Goal: Find specific page/section: Find specific page/section

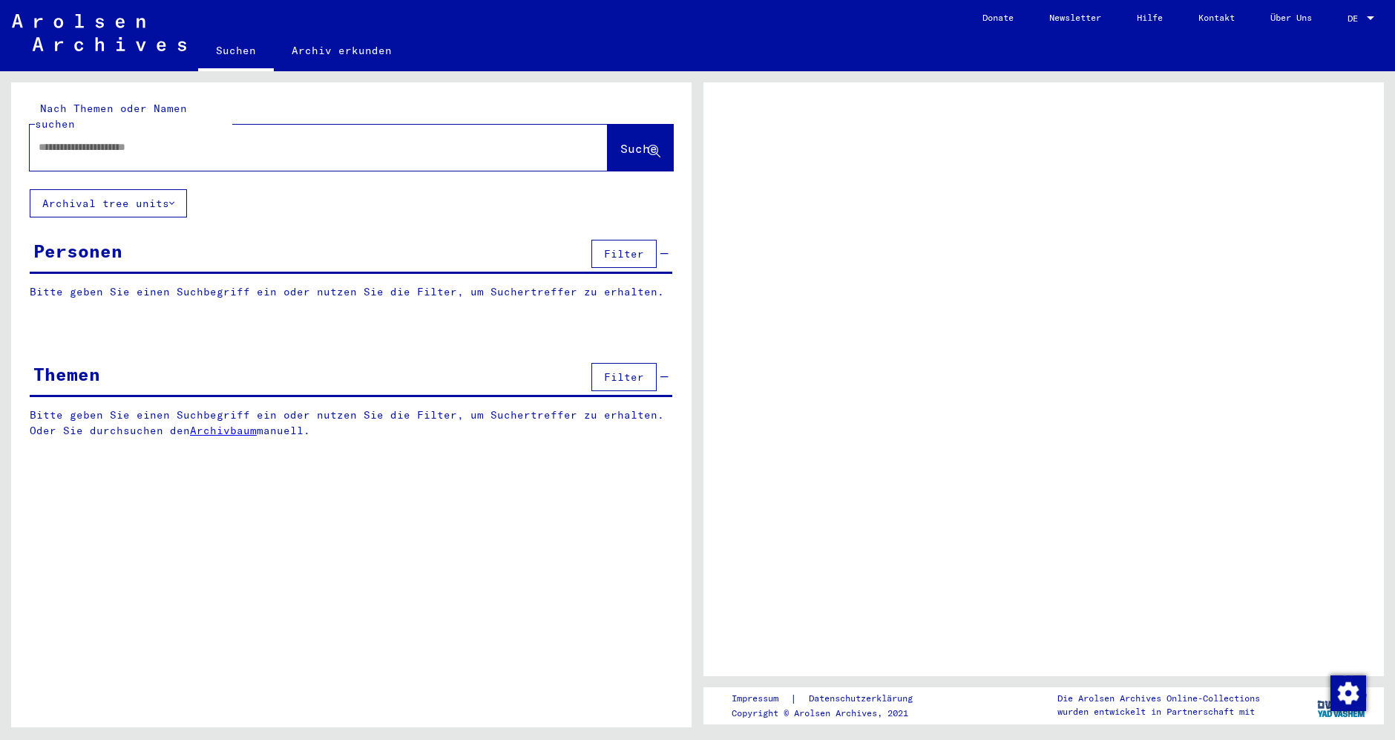
click at [93, 140] on input "text" at bounding box center [306, 148] width 534 height 16
type input "****"
click at [624, 141] on span "Suche" at bounding box center [638, 148] width 37 height 15
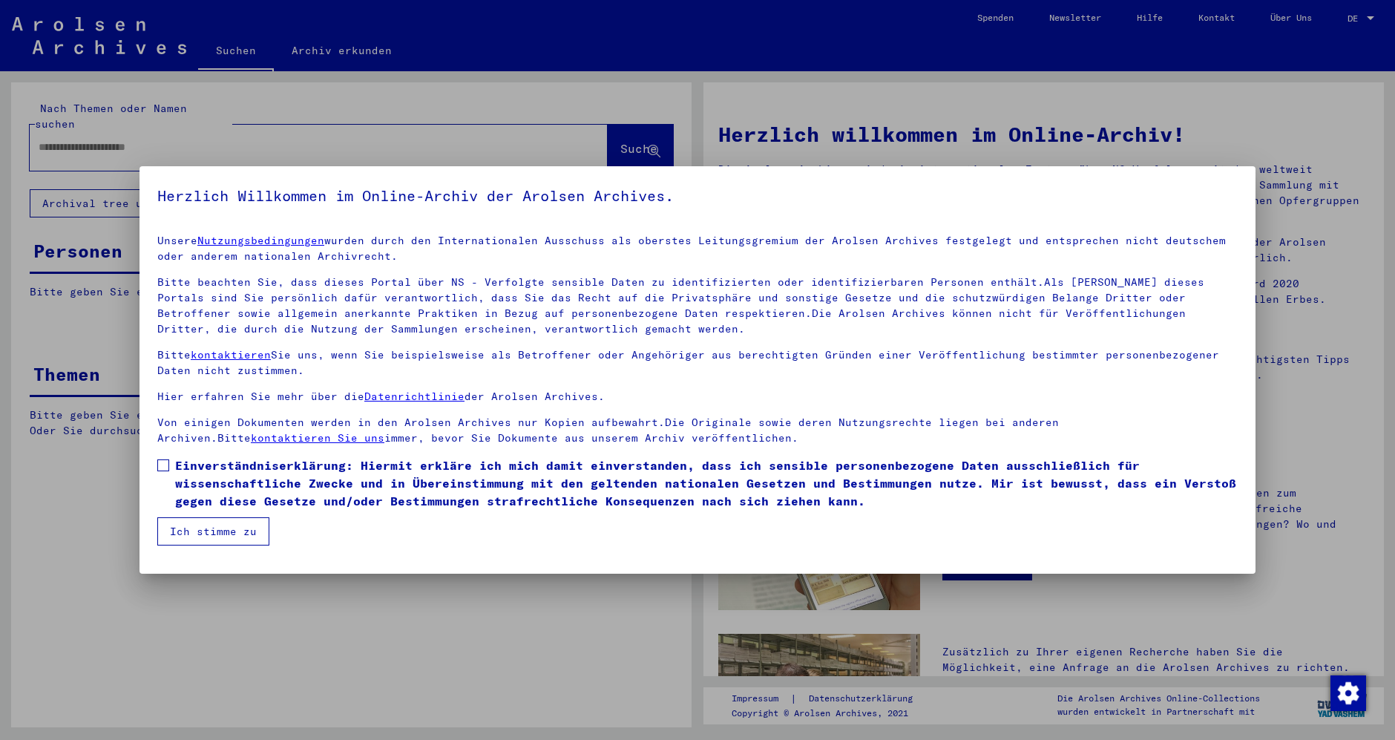
click at [178, 522] on button "Ich stimme zu" at bounding box center [213, 531] width 112 height 28
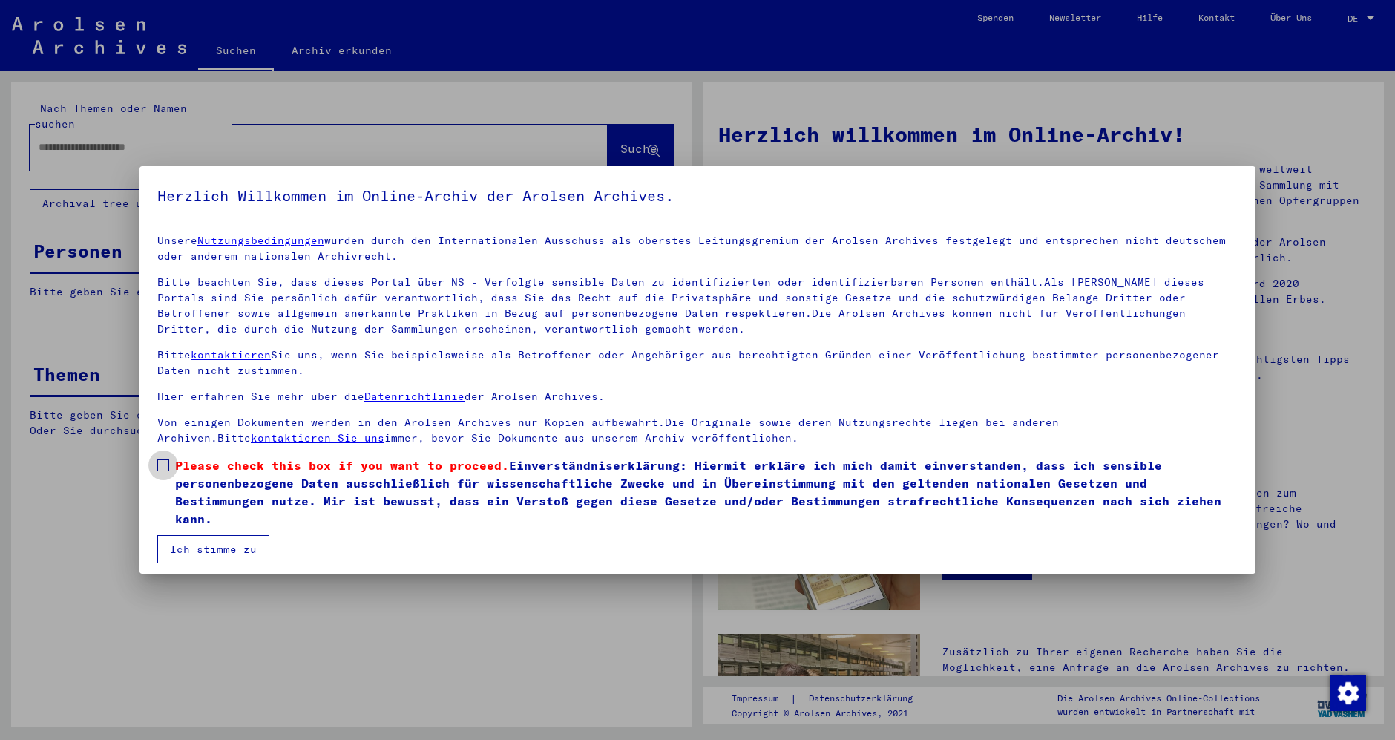
click at [163, 483] on label "Please check this box if you want to proceed. Einverständniserklärung: Hiermit …" at bounding box center [697, 491] width 1080 height 71
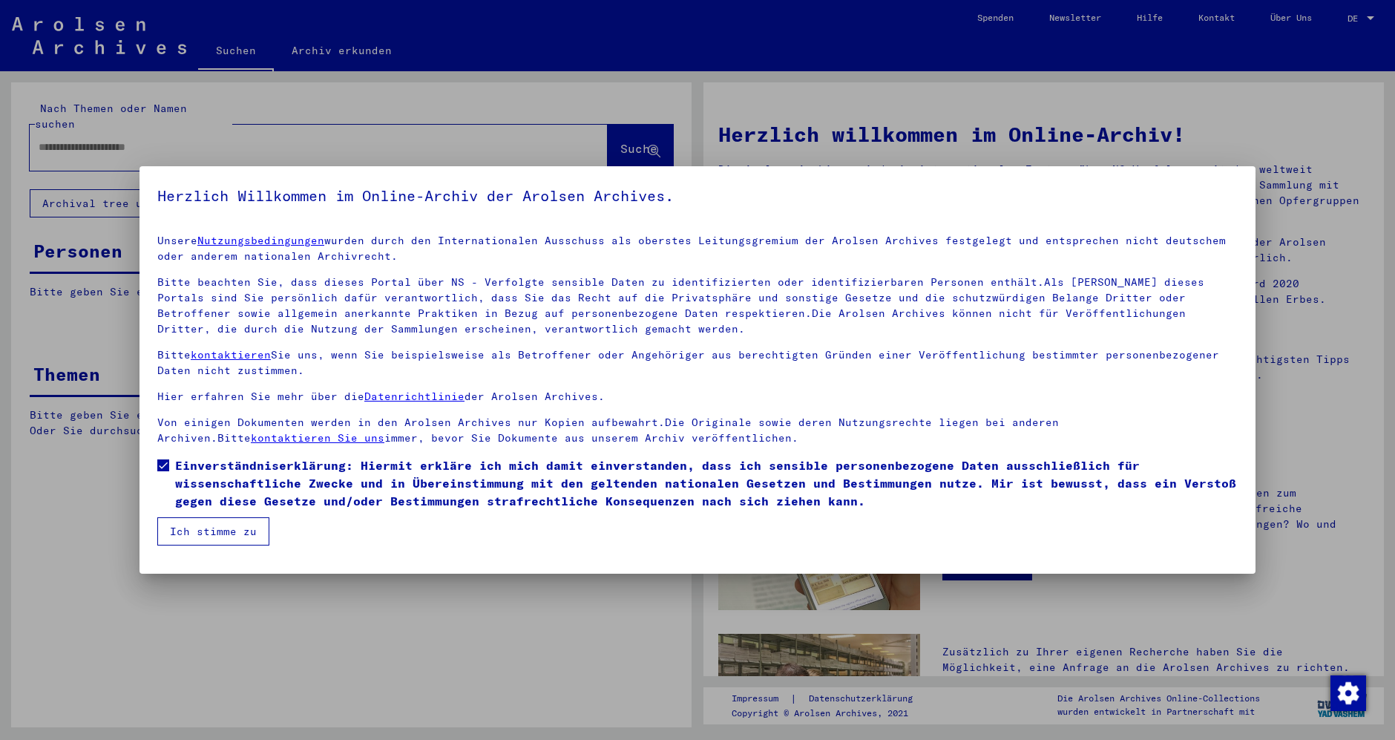
click at [201, 525] on button "Ich stimme zu" at bounding box center [213, 531] width 112 height 28
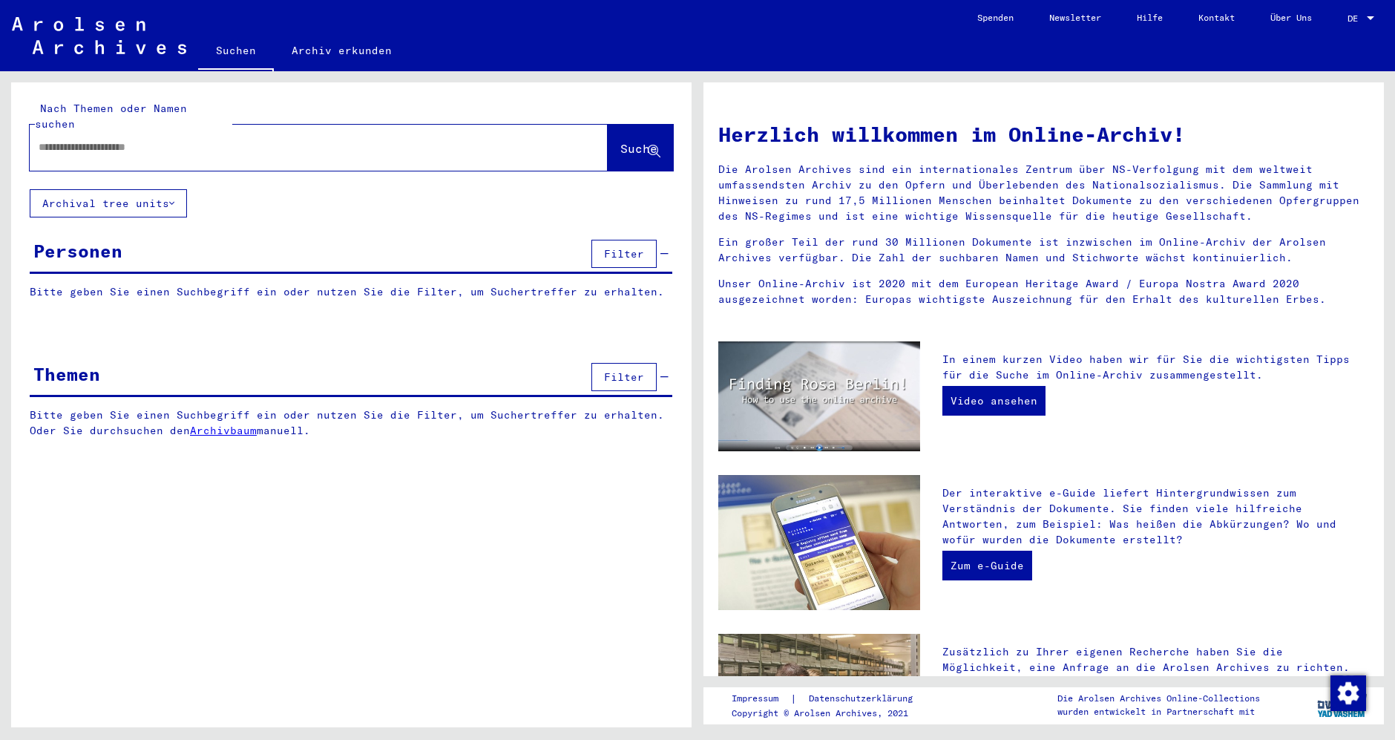
click at [608, 125] on button "Suche" at bounding box center [640, 148] width 65 height 46
click at [341, 49] on link "Archiv erkunden" at bounding box center [342, 51] width 136 height 36
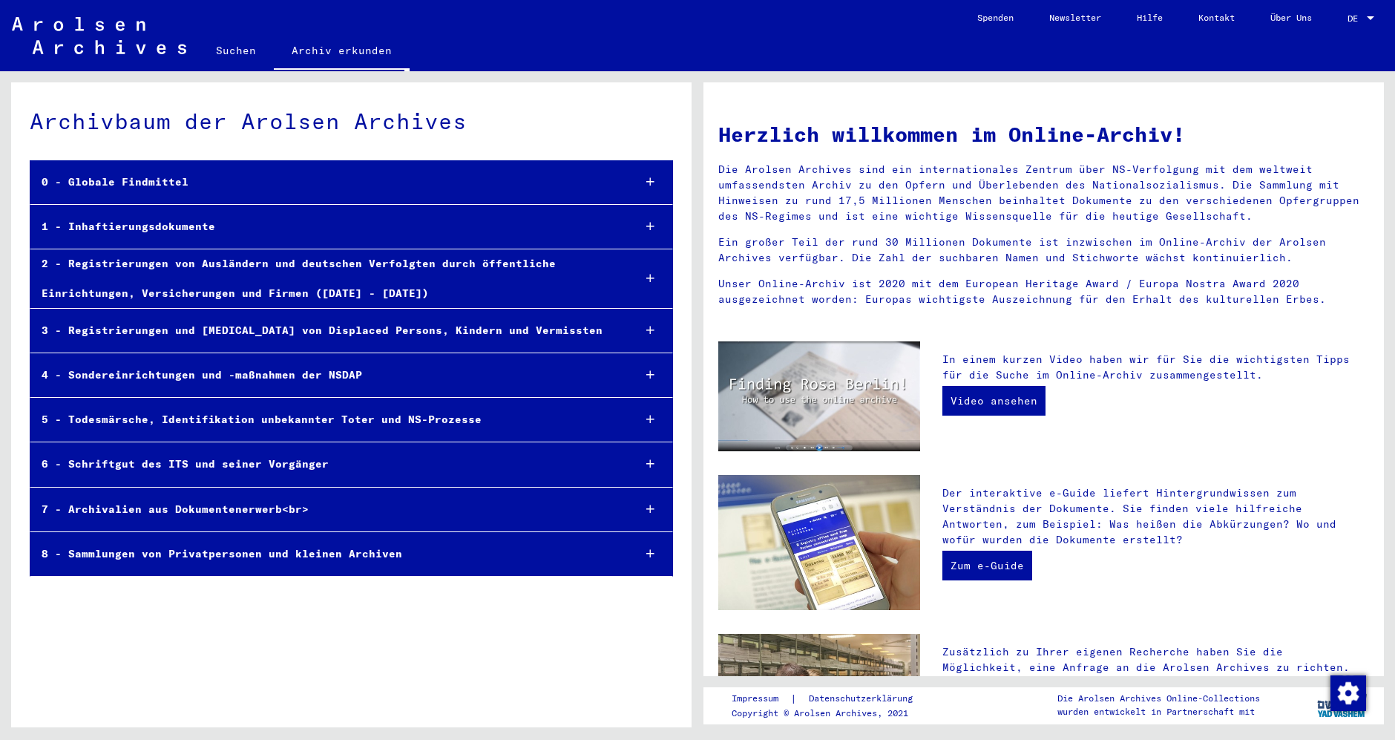
click at [200, 284] on div "2 - Registrierungen von Ausländern und deutschen Verfolgten durch öffentliche E…" at bounding box center [325, 278] width 591 height 58
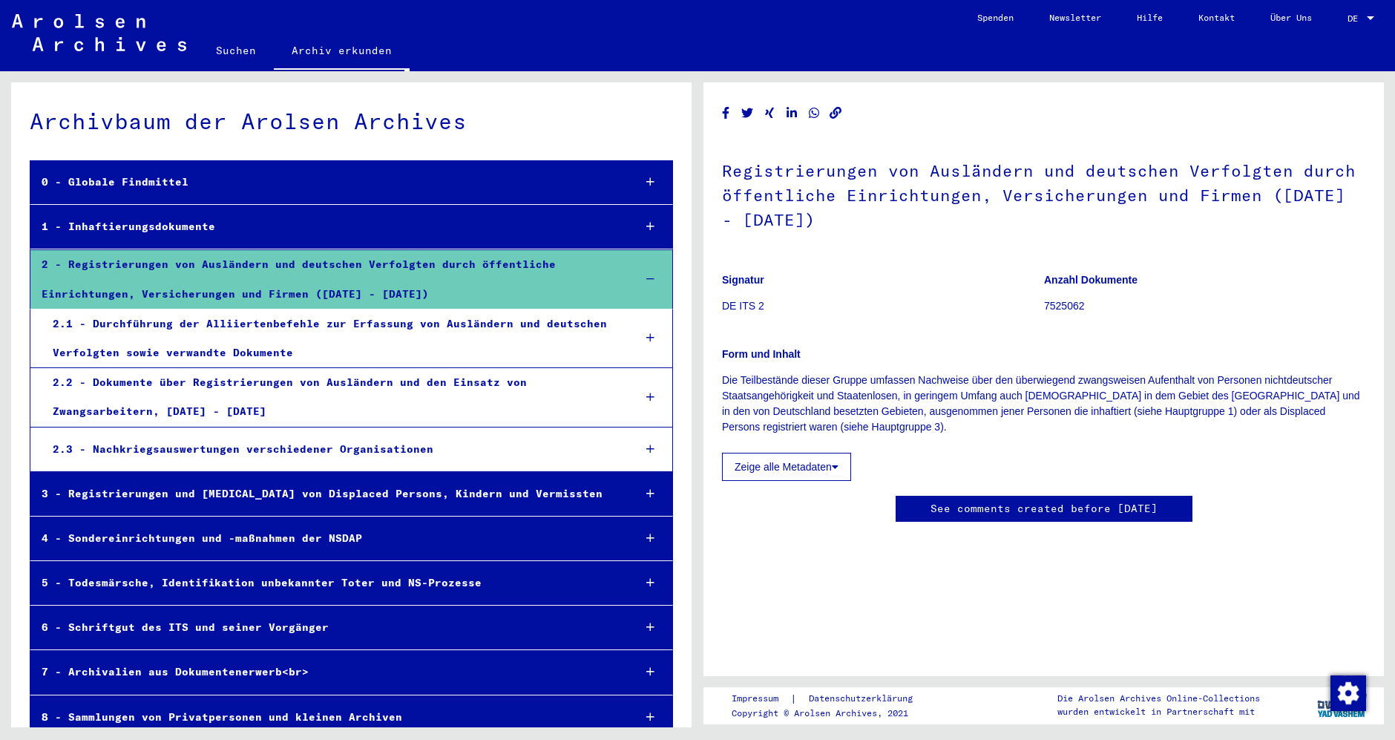
click at [246, 43] on link "Suchen" at bounding box center [236, 51] width 76 height 36
